Goal: Information Seeking & Learning: Check status

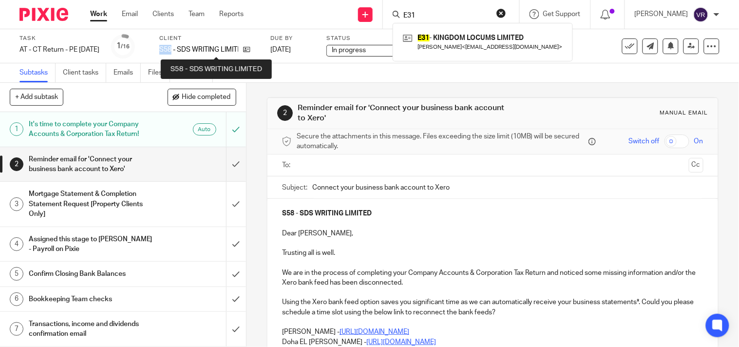
drag, startPoint x: 176, startPoint y: 48, endPoint x: 188, endPoint y: 51, distance: 11.6
click at [188, 51] on p "S58 - SDS WRITING LIMITED" at bounding box center [198, 50] width 79 height 10
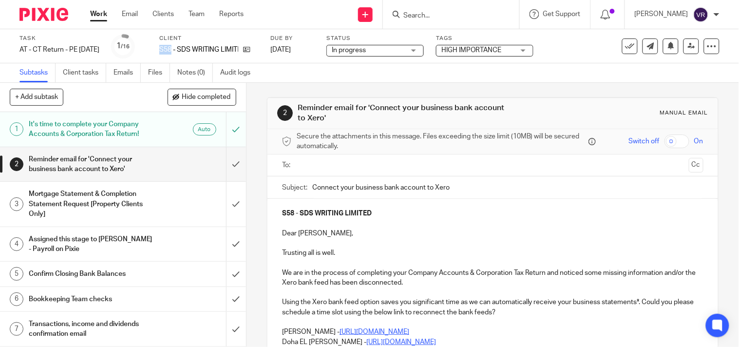
copy p "S58"
click at [591, 67] on div "Subtasks Client tasks Emails Files Notes (0) Audit logs" at bounding box center [369, 72] width 739 height 19
click at [588, 47] on div "Task AT - CT Return - PE 30-09-2025 Save AT - CT Return - PE 30-09-2025 1 /16 C…" at bounding box center [311, 46] width 584 height 23
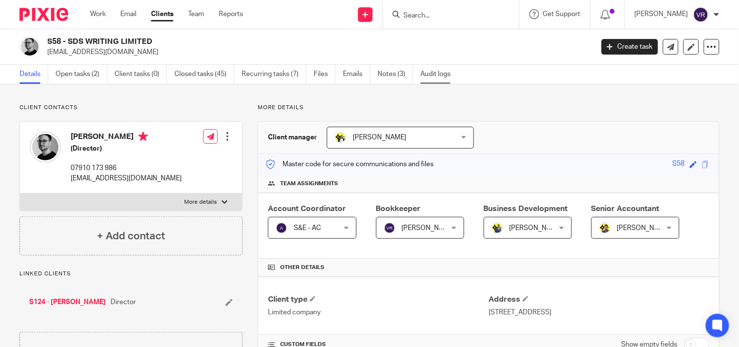
click at [446, 72] on link "Audit logs" at bounding box center [440, 74] width 38 height 19
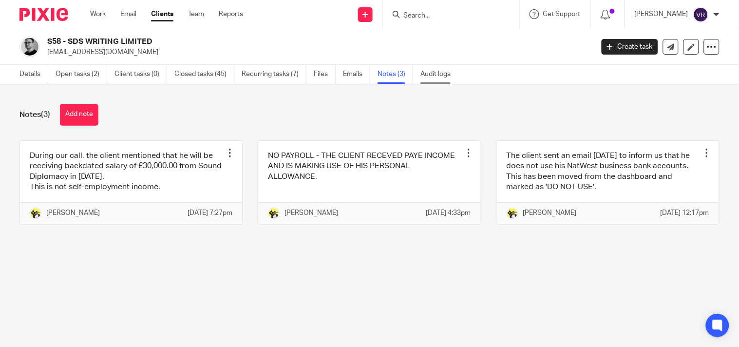
click at [440, 72] on link "Audit logs" at bounding box center [440, 74] width 38 height 19
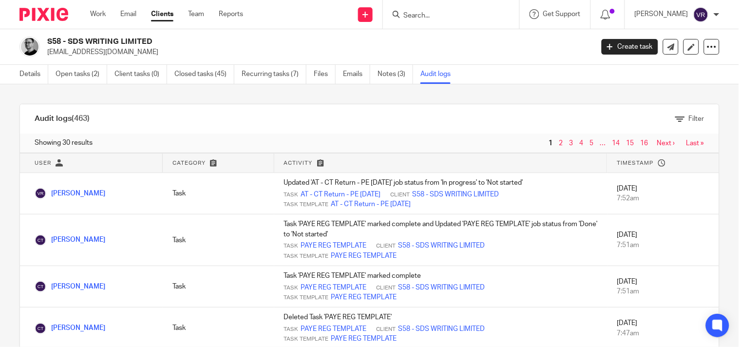
click at [570, 142] on link "3" at bounding box center [572, 143] width 4 height 7
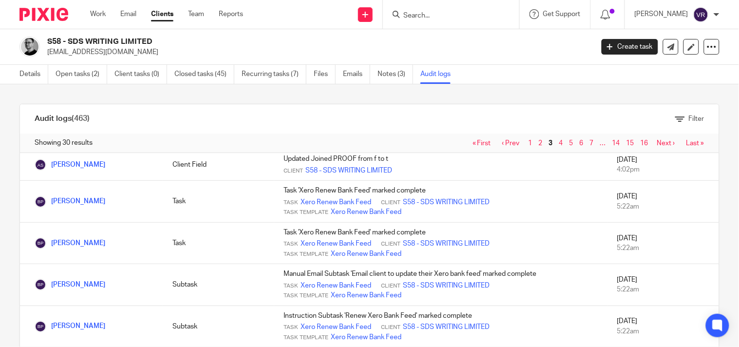
scroll to position [905, 0]
click at [560, 143] on link "4" at bounding box center [562, 143] width 4 height 7
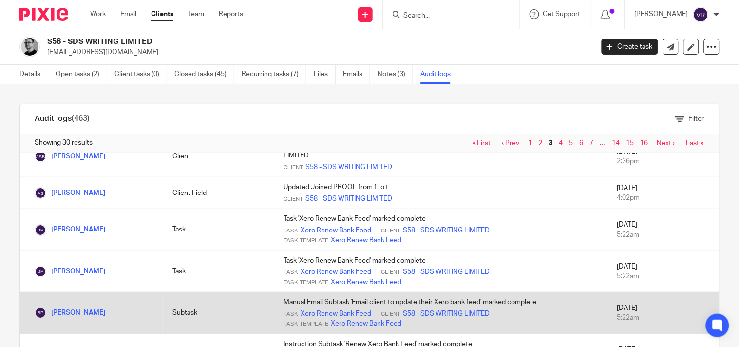
scroll to position [797, 0]
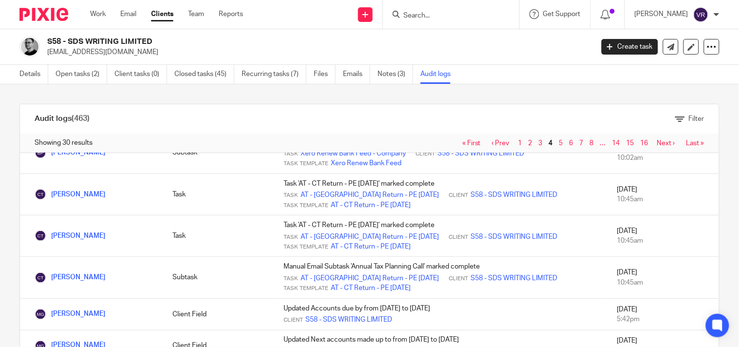
scroll to position [325, 0]
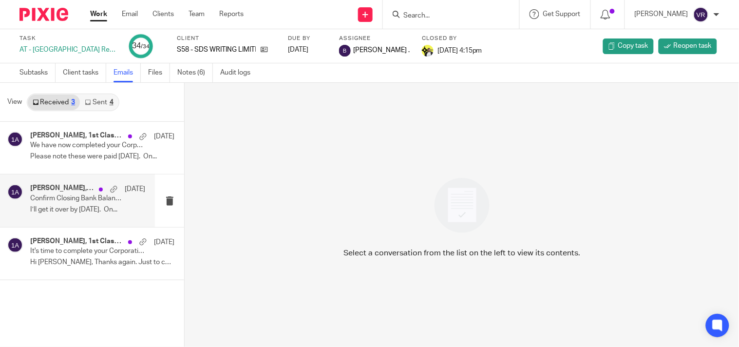
click at [70, 208] on p "I’ll get it over by [DATE]. On..." at bounding box center [87, 210] width 115 height 8
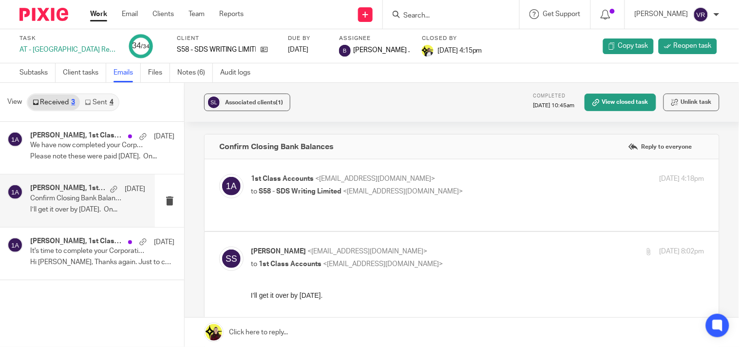
click at [475, 188] on p "to S58 - SDS Writing Limited <[EMAIL_ADDRESS][DOMAIN_NAME]>" at bounding box center [402, 192] width 302 height 10
checkbox input "true"
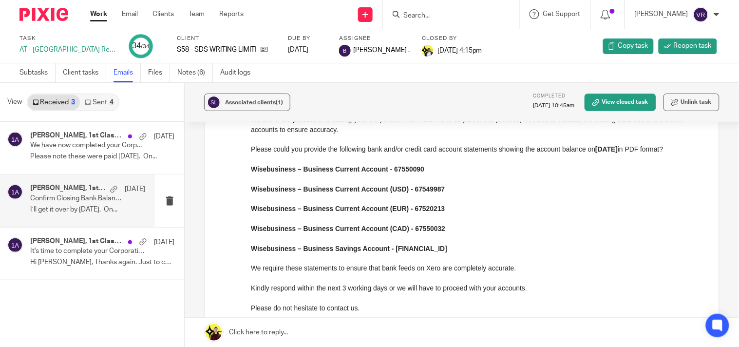
scroll to position [162, 0]
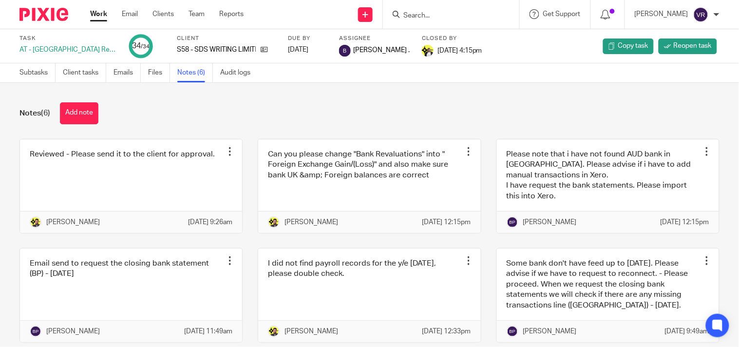
scroll to position [51, 0]
